Goal: Task Accomplishment & Management: Use online tool/utility

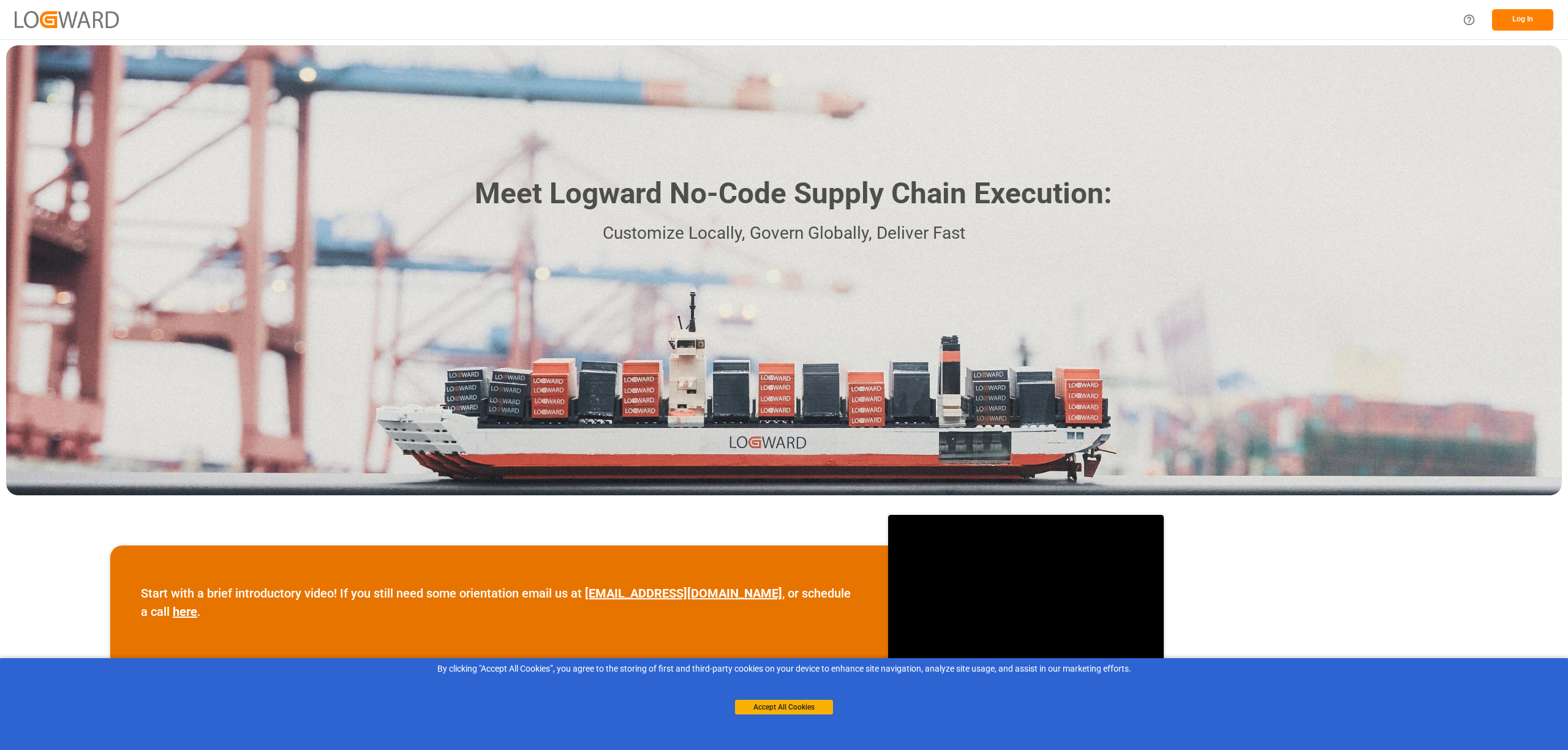
click at [1517, 23] on button "Log In" at bounding box center [1522, 20] width 61 height 21
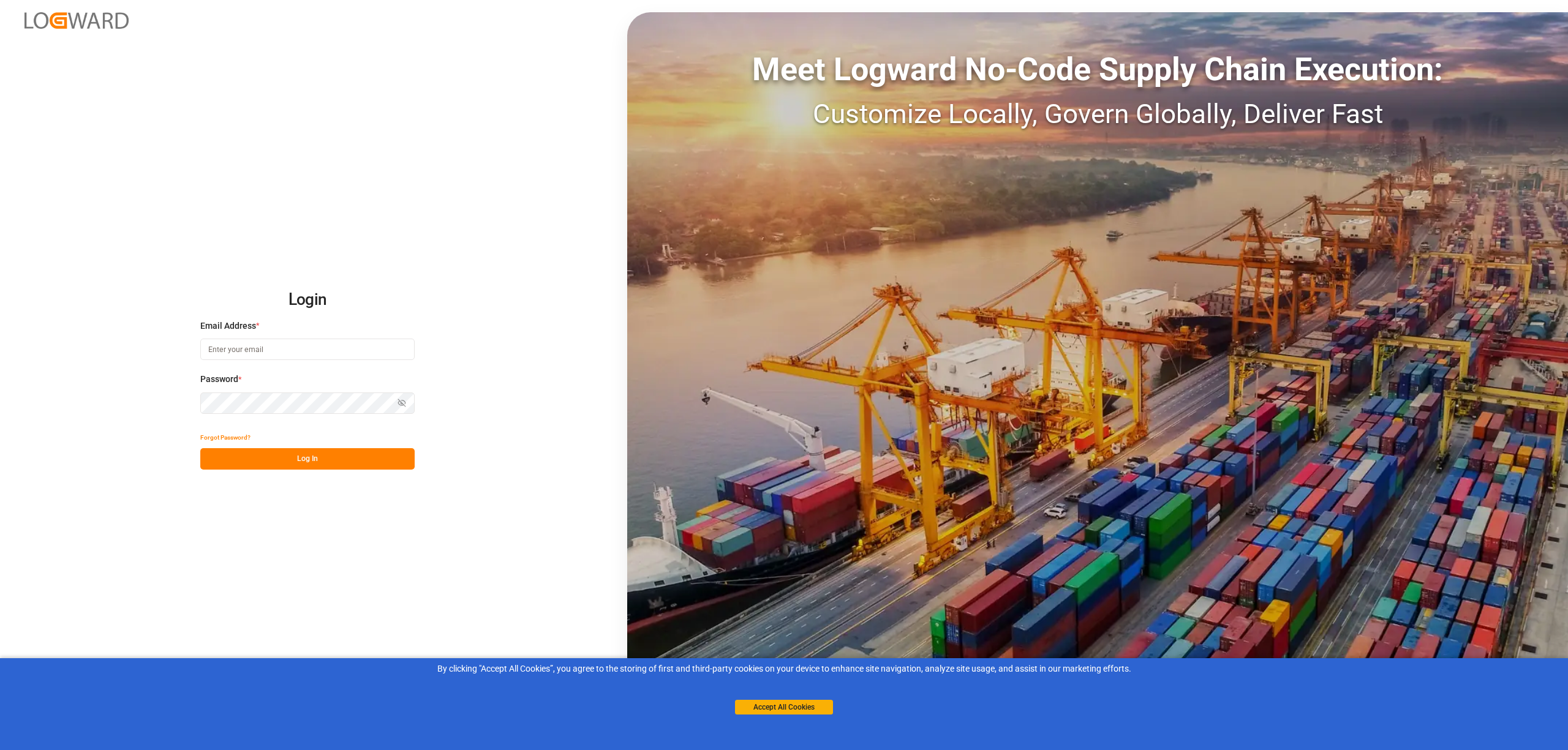
type input "[EMAIL_ADDRESS][PERSON_NAME][DOMAIN_NAME]"
click at [335, 468] on button "Log In" at bounding box center [307, 459] width 214 height 21
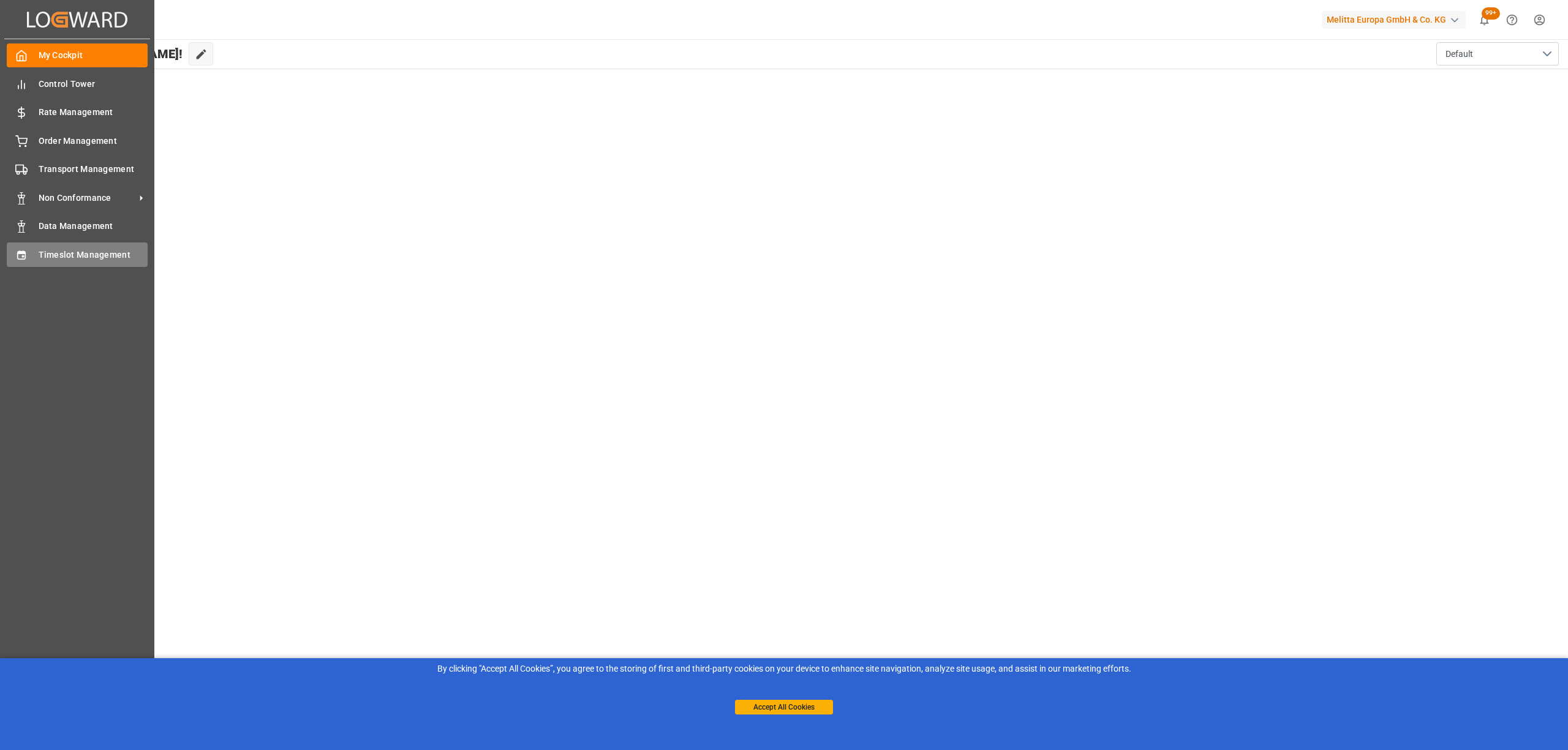
click at [28, 258] on div "Timeslot Management Timeslot Management" at bounding box center [77, 254] width 141 height 24
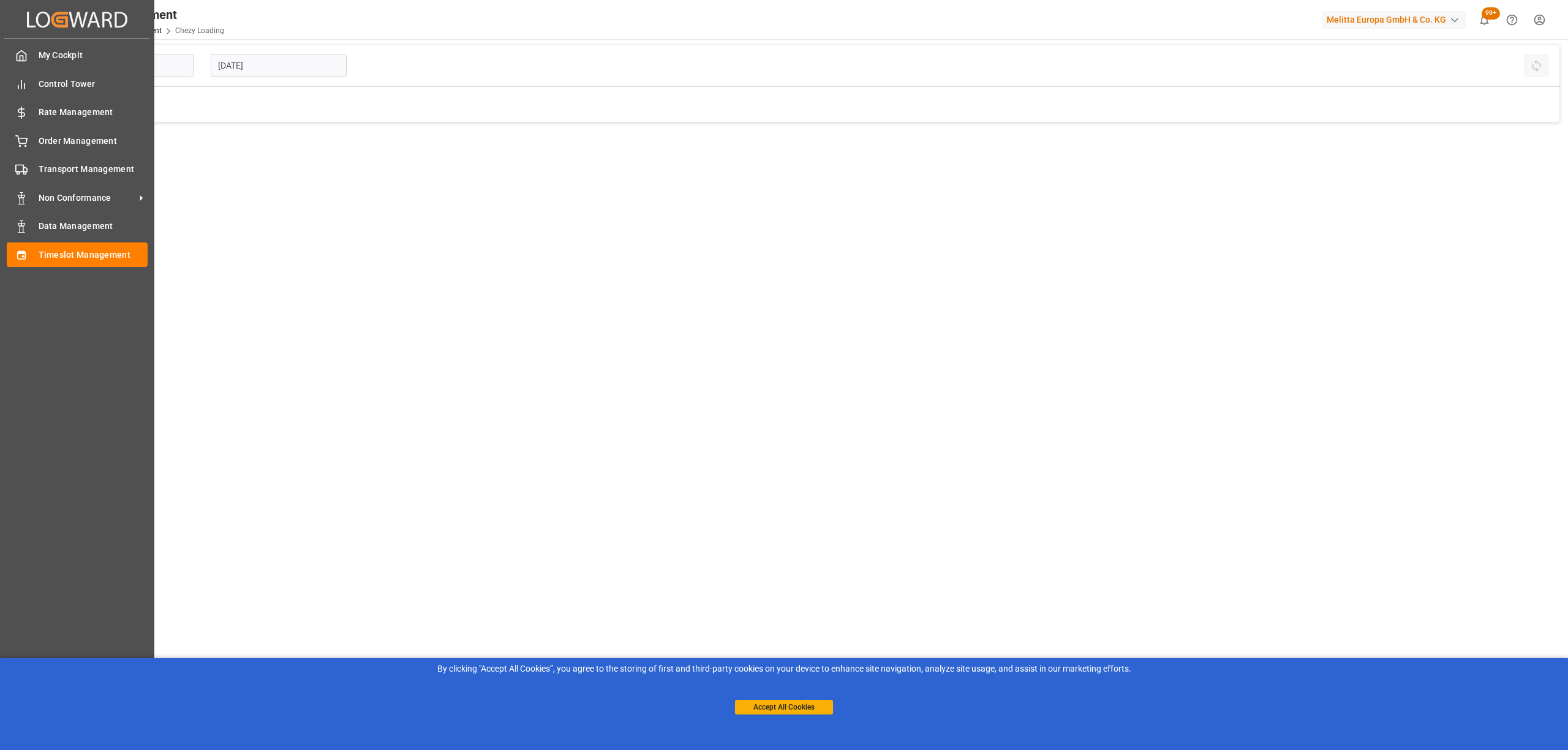
type input "Chezy Loading"
